Goal: Information Seeking & Learning: Understand process/instructions

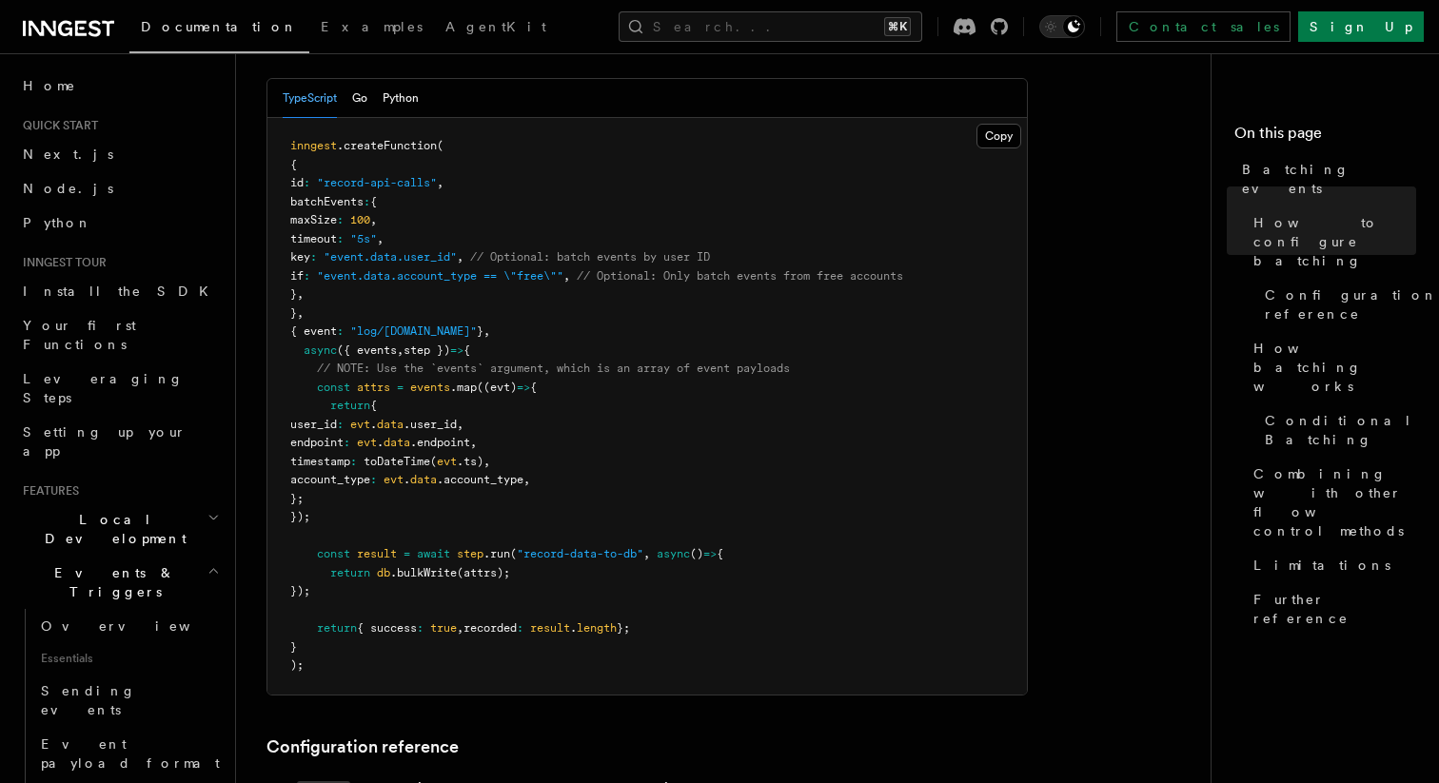
scroll to position [394, 0]
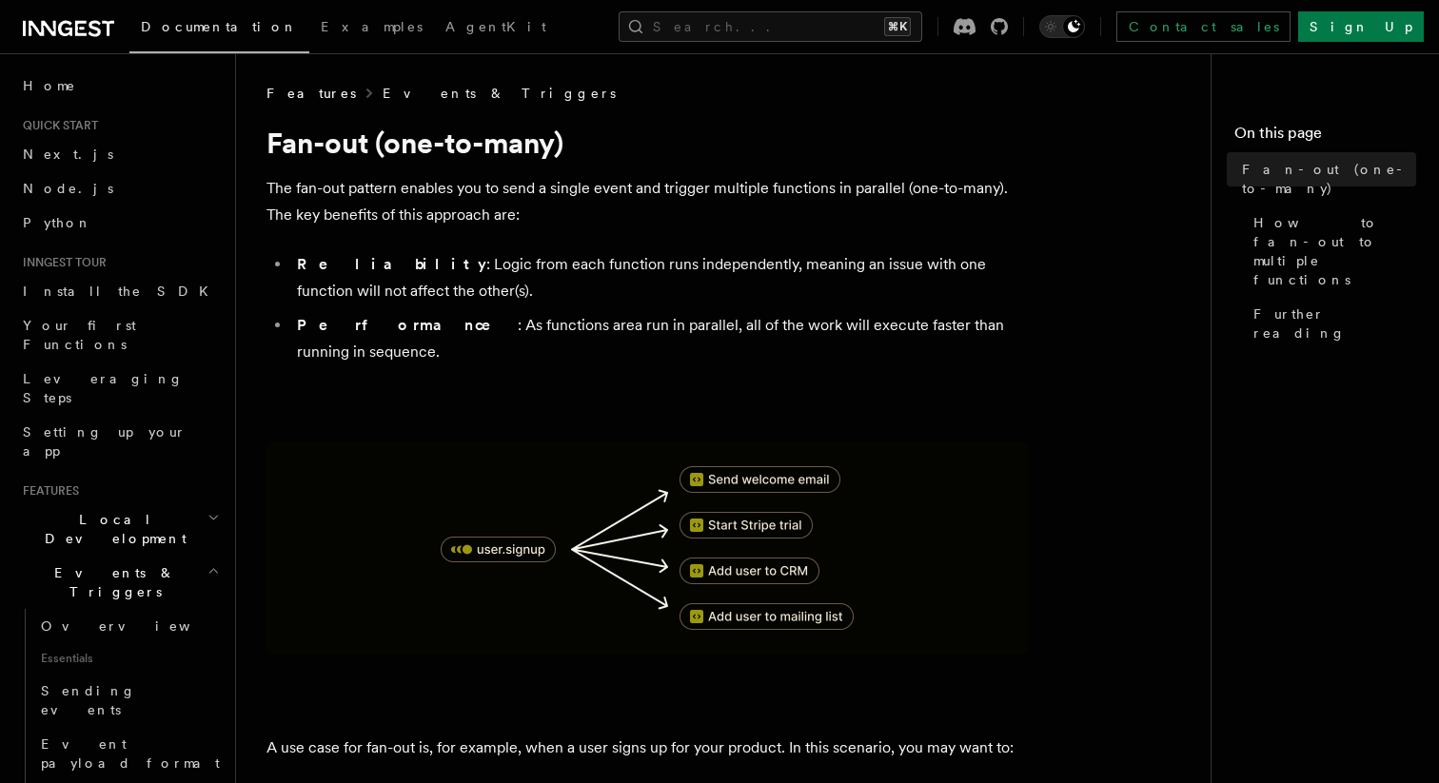
click at [383, 90] on link "Events & Triggers" at bounding box center [499, 93] width 233 height 19
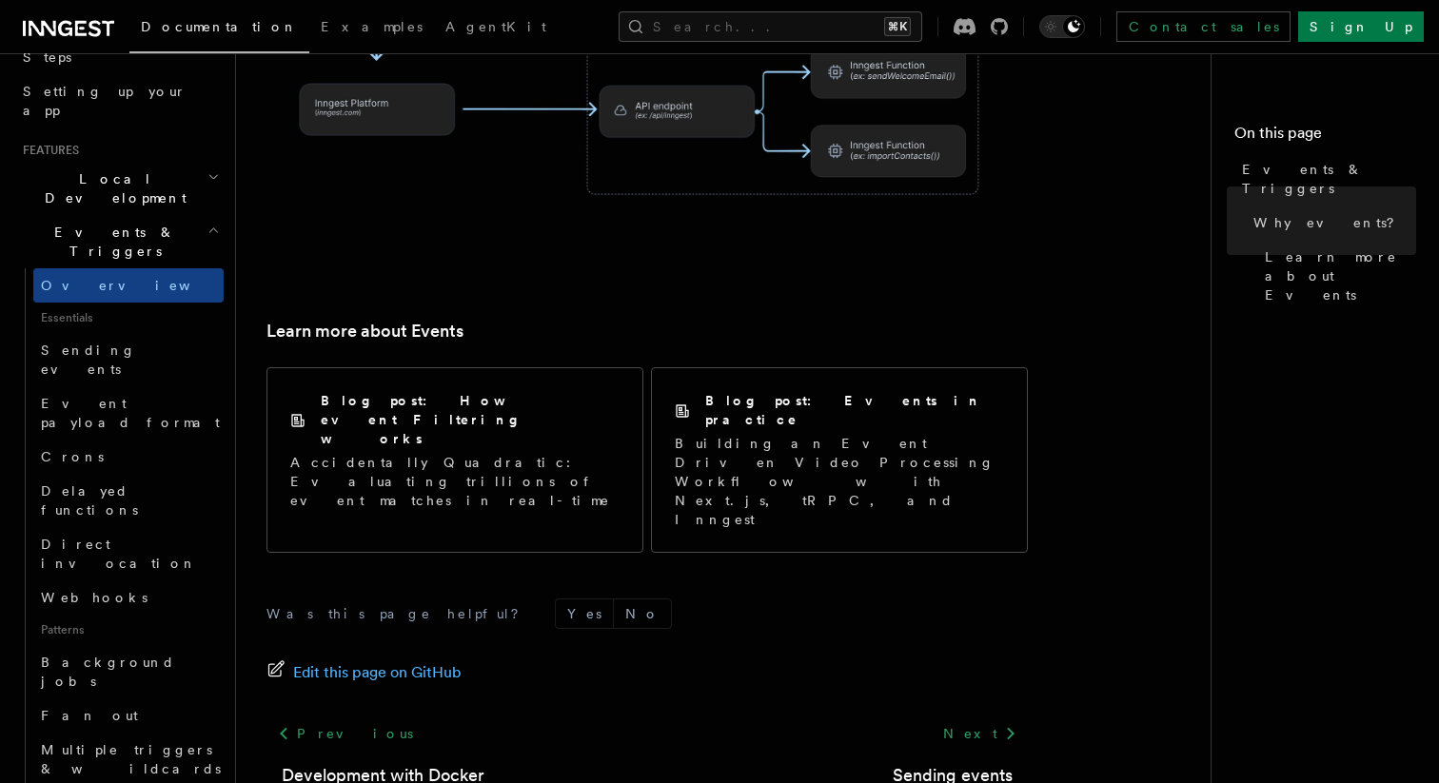
scroll to position [360, 0]
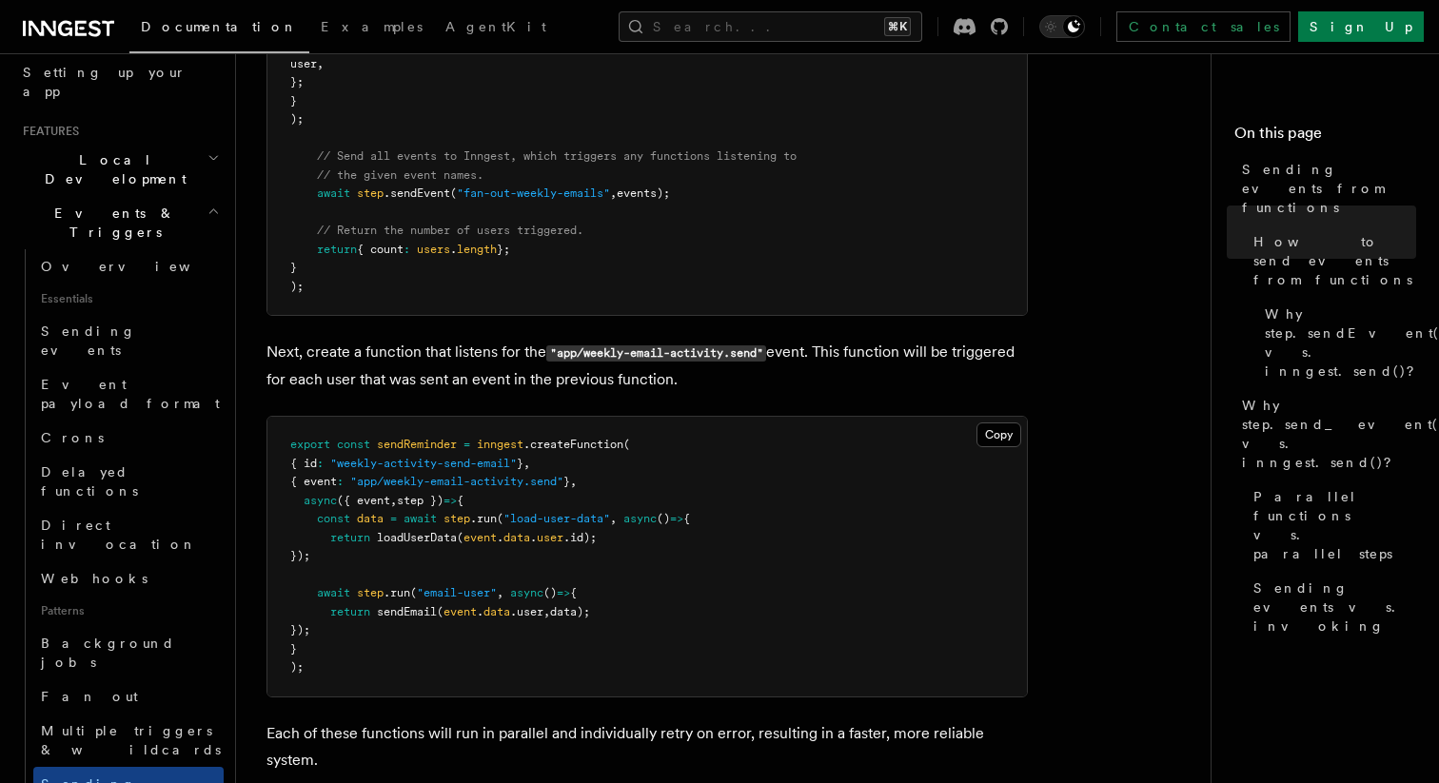
scroll to position [1257, 0]
